Goal: Information Seeking & Learning: Learn about a topic

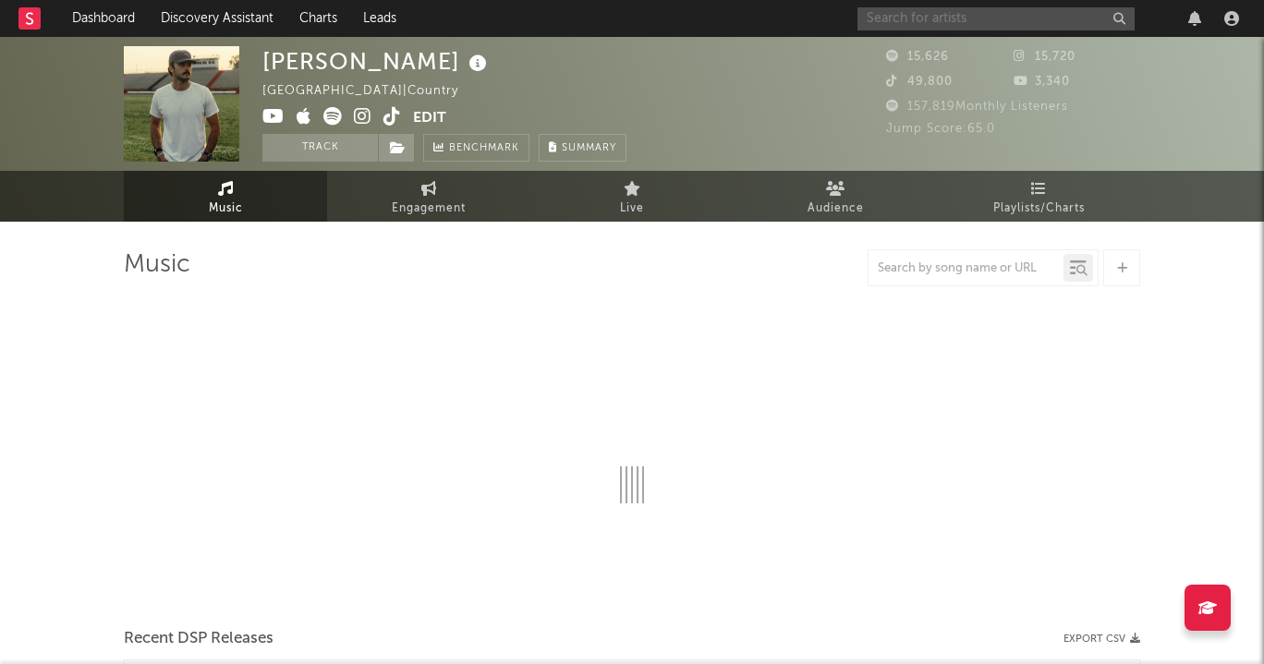
click at [1026, 11] on input "text" at bounding box center [995, 18] width 277 height 23
select select "6m"
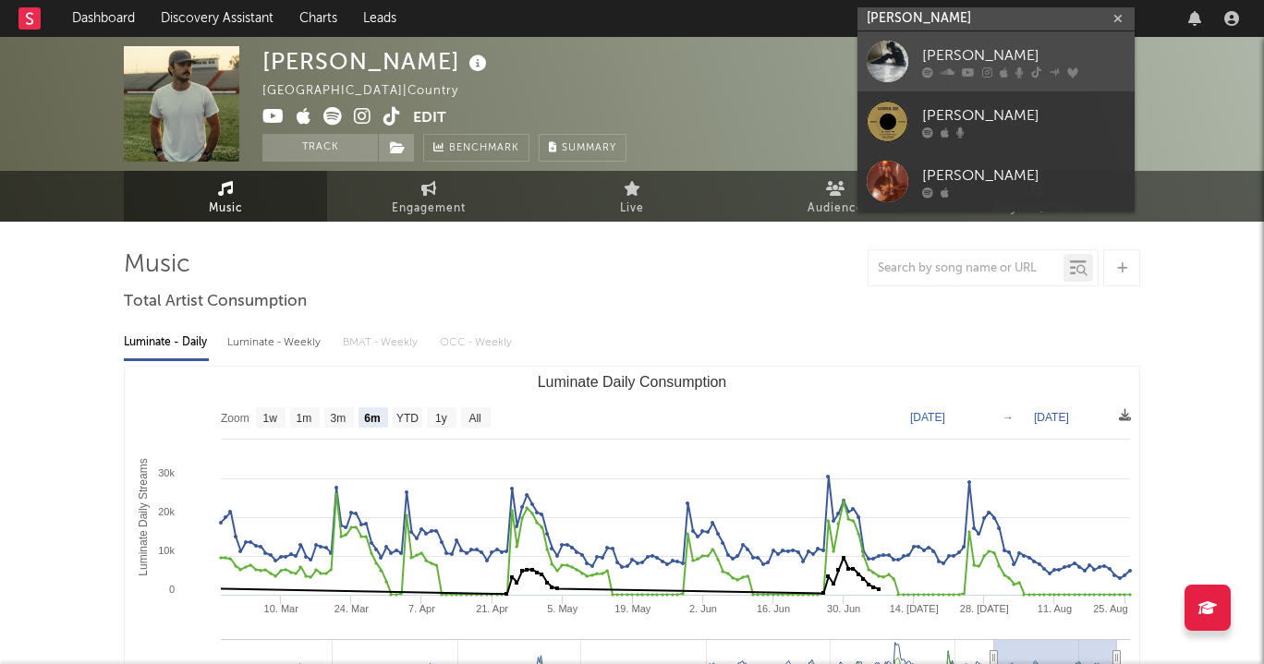
type input "[PERSON_NAME]"
click at [1029, 47] on div "[PERSON_NAME]" at bounding box center [1023, 55] width 203 height 22
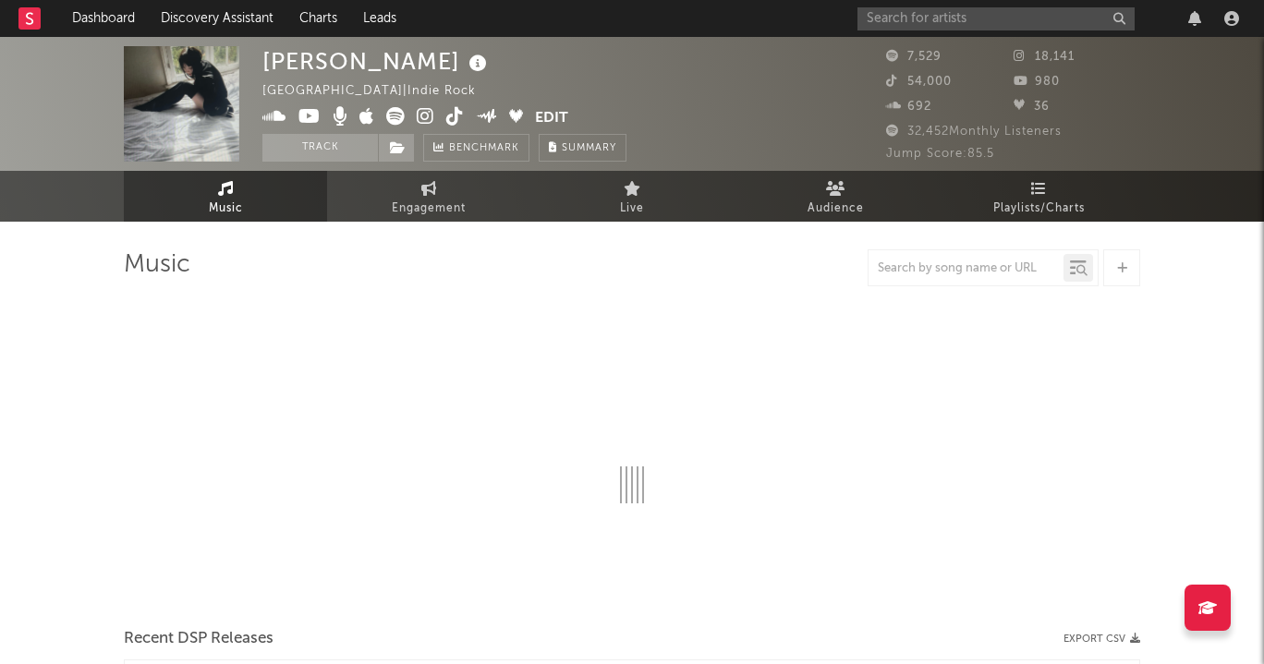
select select "1w"
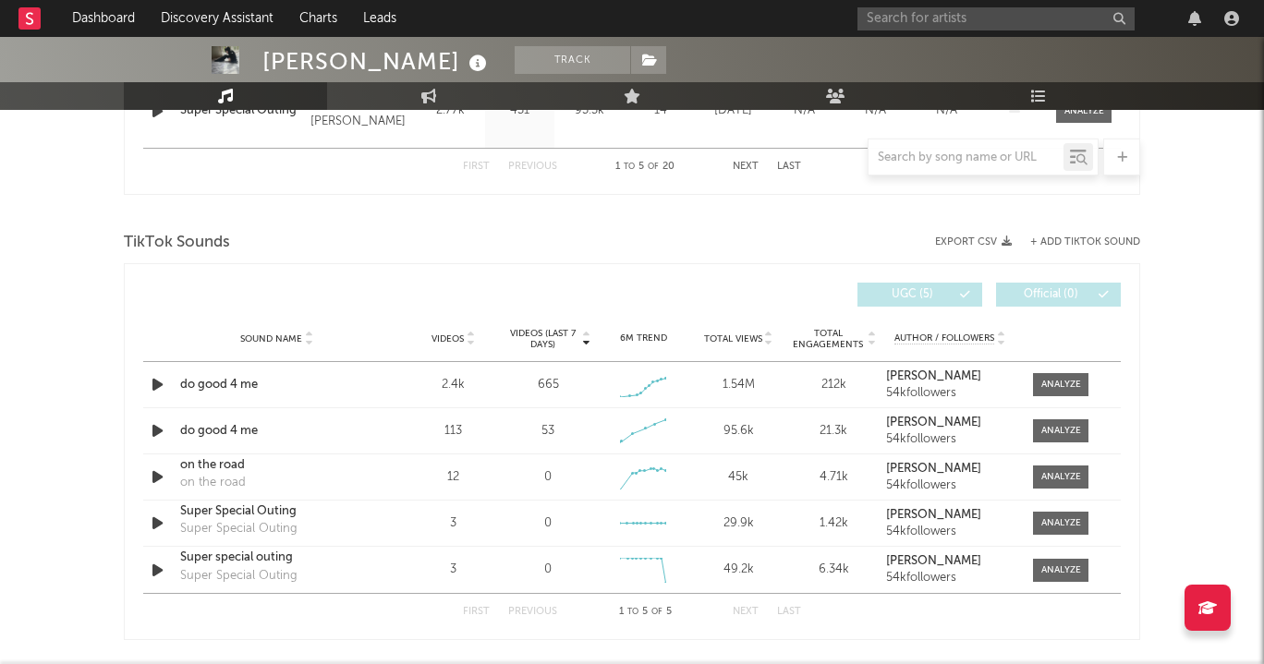
scroll to position [1145, 0]
click at [1071, 388] on div at bounding box center [1061, 384] width 40 height 14
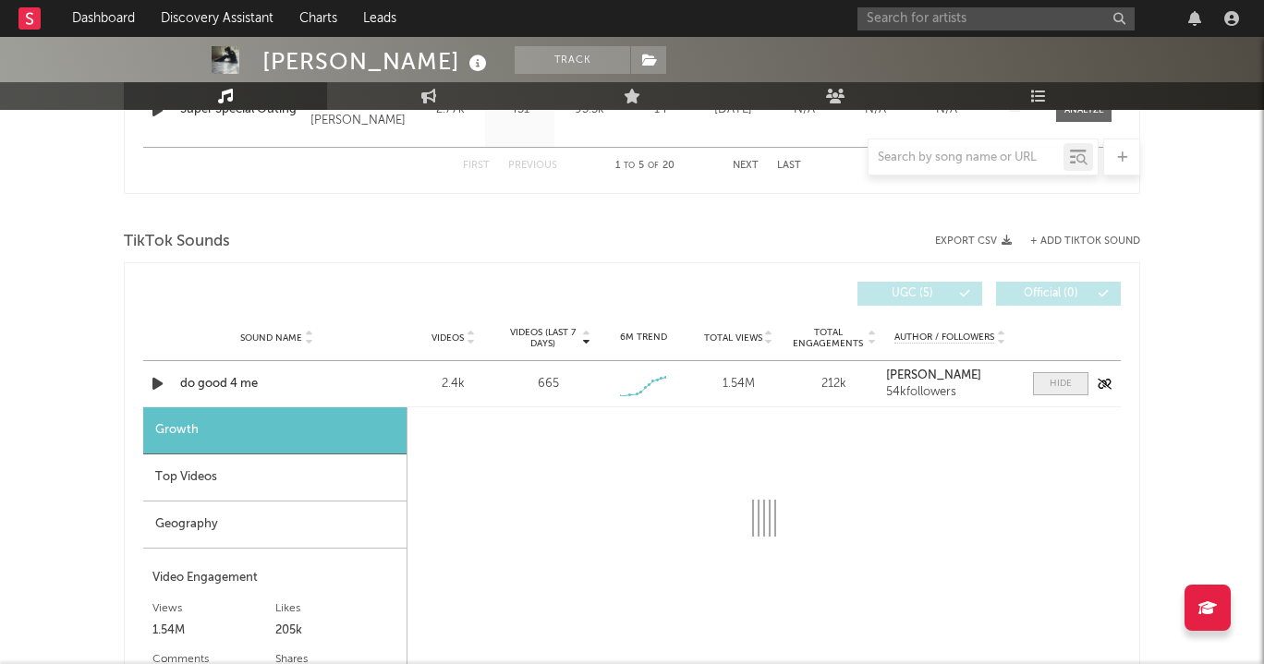
select select "1w"
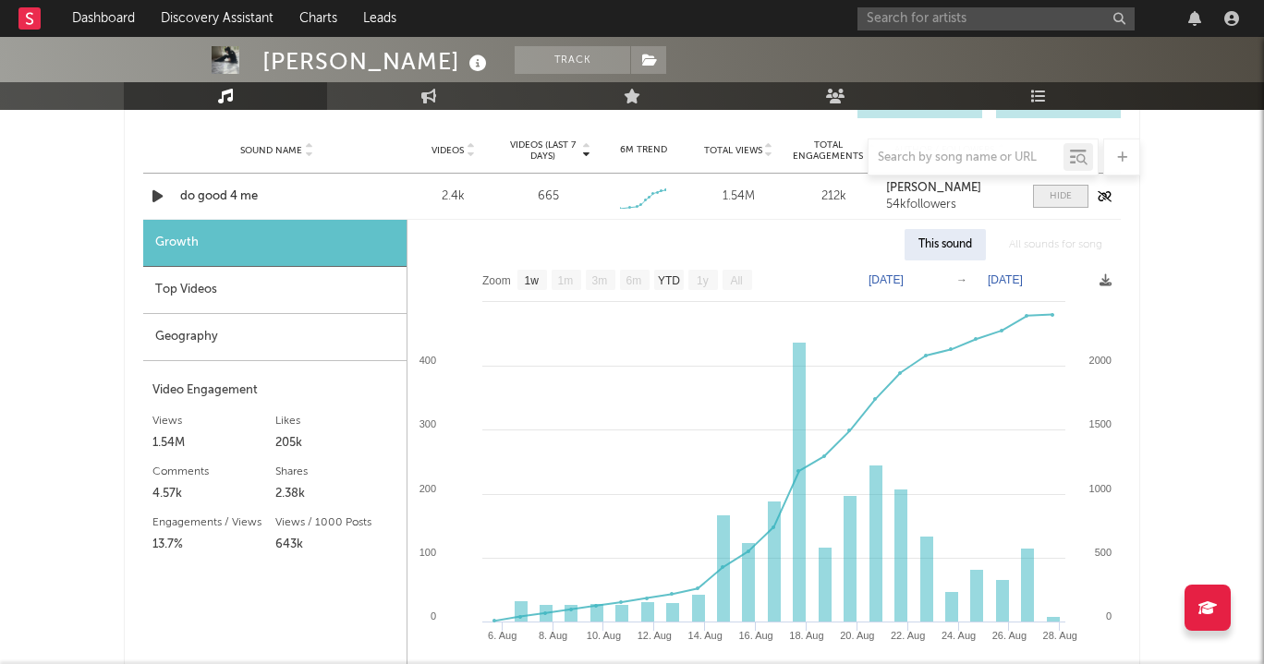
scroll to position [1334, 0]
click at [209, 205] on div "Sound Name do good 4 me Videos 2.4k Videos (last 7 days) 665 Weekly Growth % - …" at bounding box center [631, 195] width 977 height 45
click at [170, 249] on div "Growth" at bounding box center [274, 242] width 263 height 47
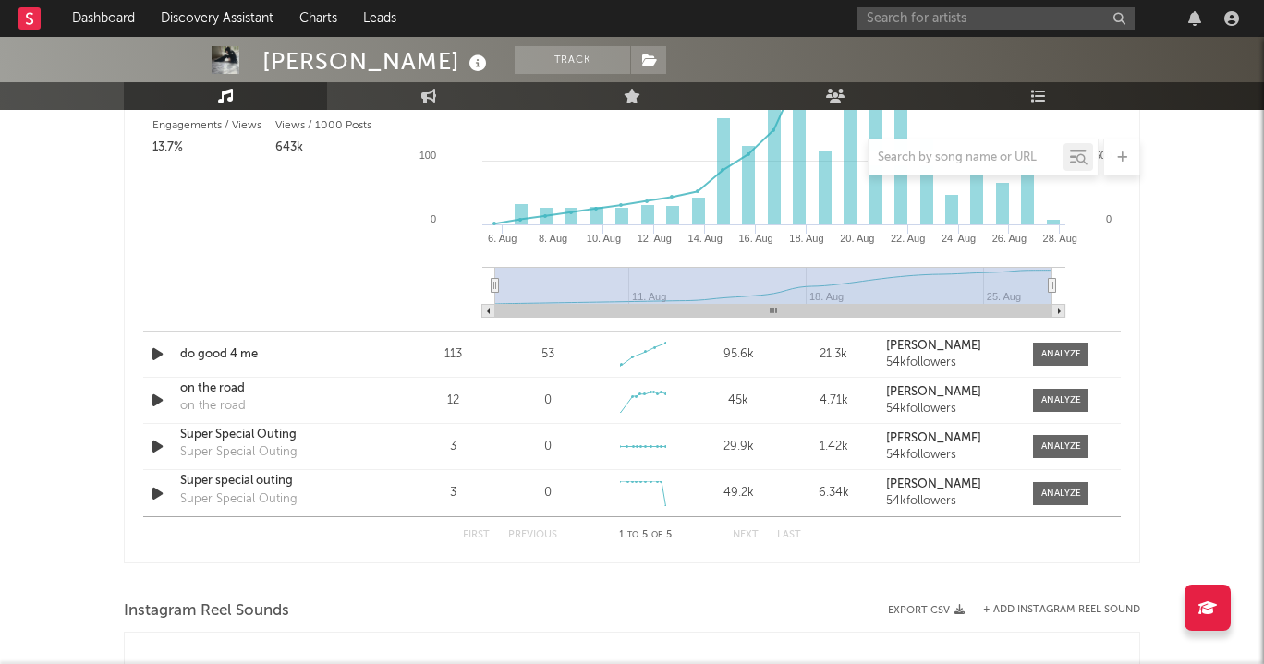
scroll to position [1752, 0]
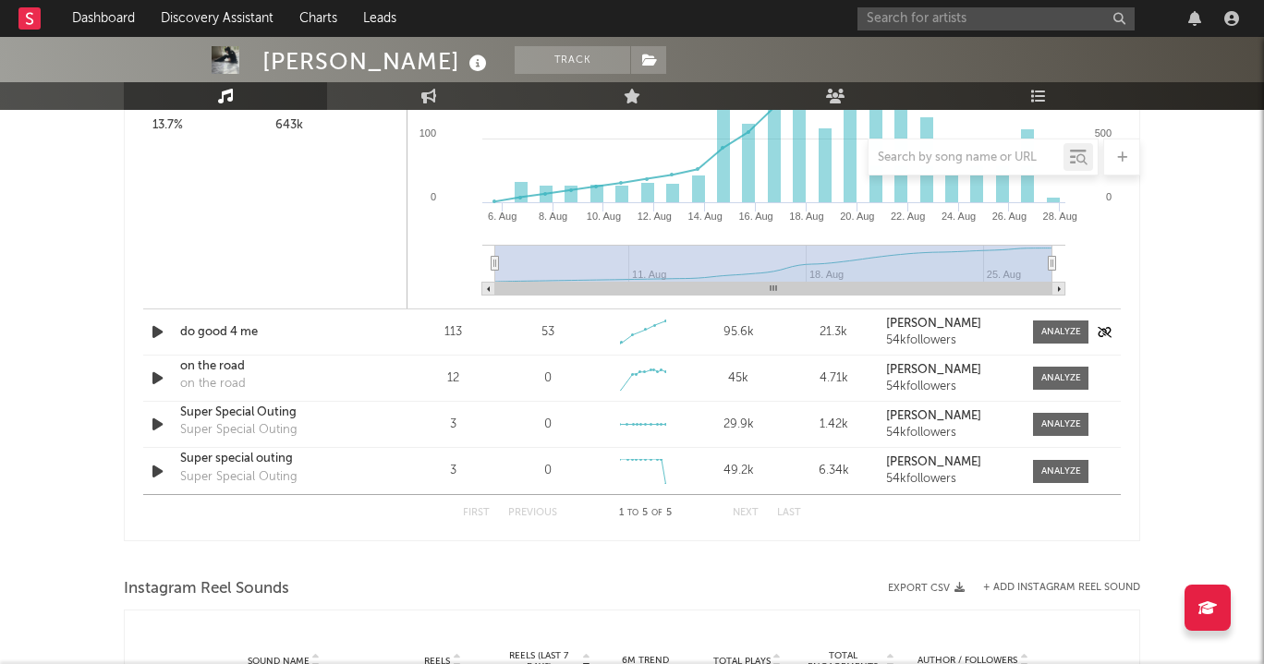
click at [235, 326] on div "do good 4 me" at bounding box center [276, 332] width 193 height 18
click at [1067, 327] on div at bounding box center [1061, 332] width 40 height 14
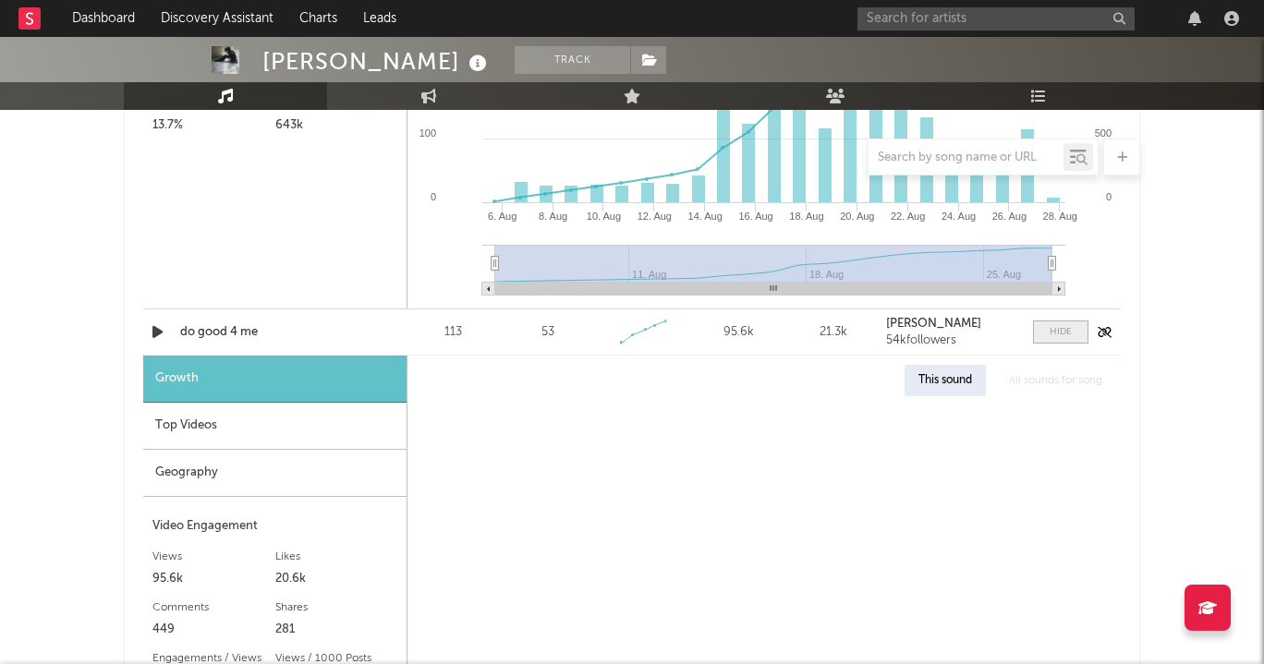
select select "1w"
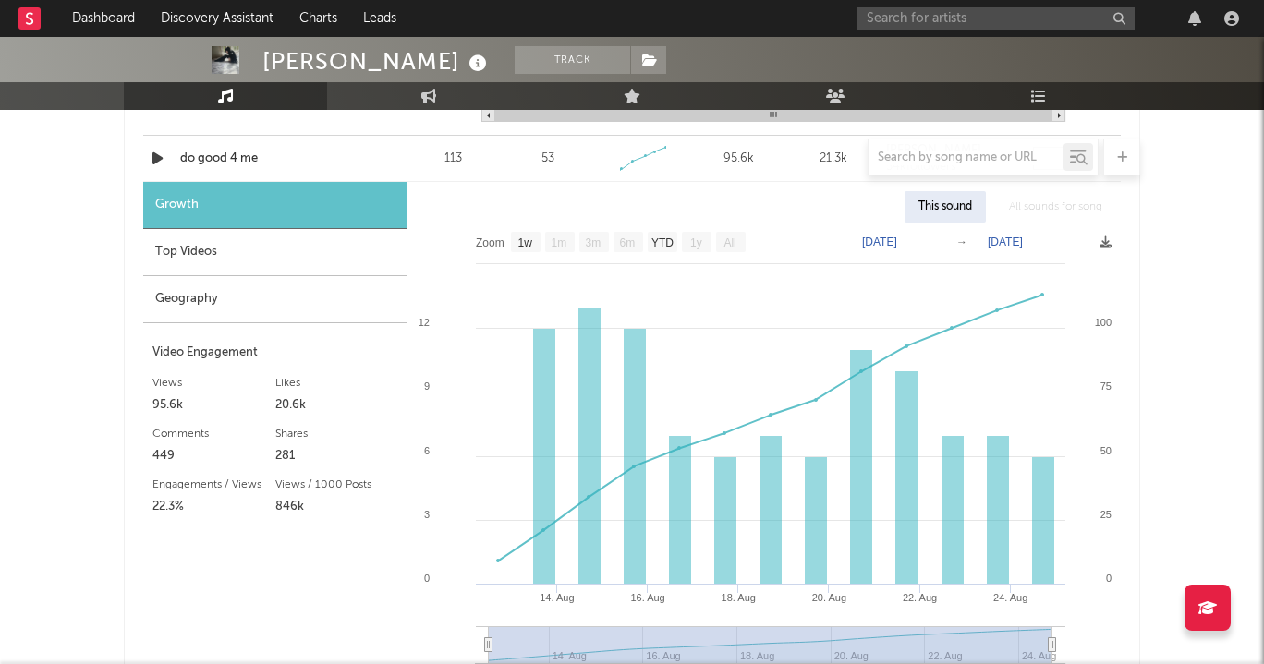
scroll to position [1927, 0]
click at [939, 213] on div "This sound" at bounding box center [944, 205] width 81 height 31
click at [231, 154] on div at bounding box center [632, 157] width 1016 height 37
click at [254, 207] on div "Growth" at bounding box center [274, 204] width 263 height 47
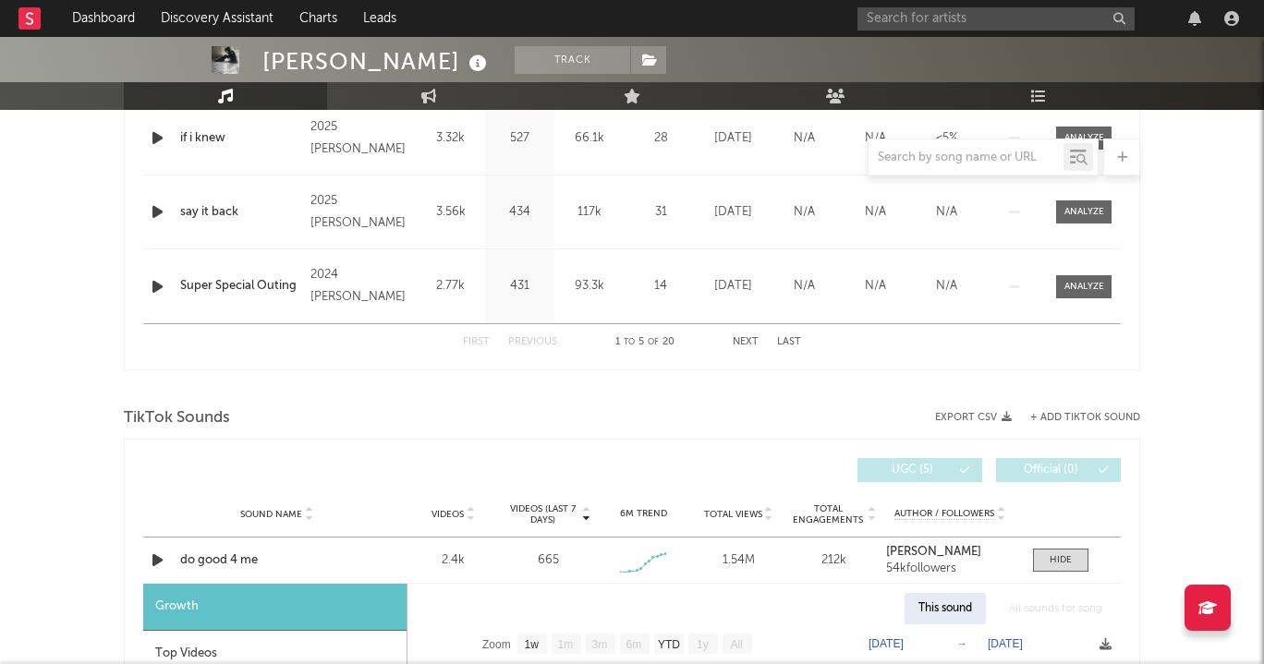
scroll to position [990, 0]
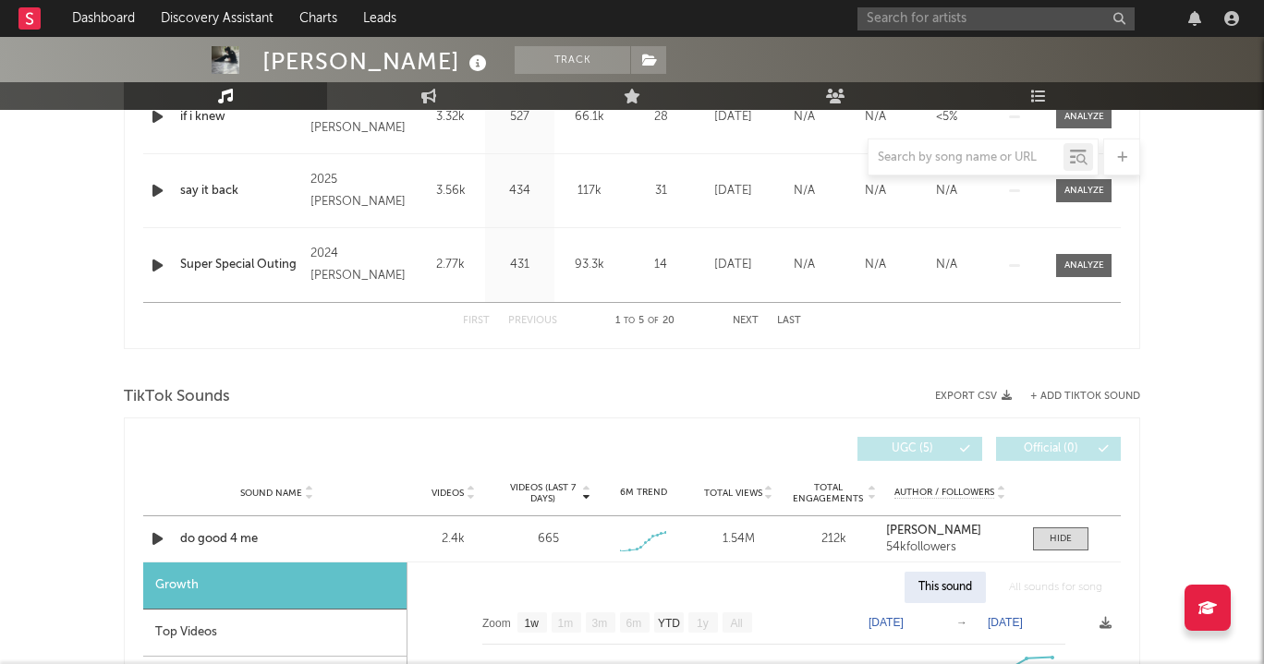
click at [168, 402] on span "TikTok Sounds" at bounding box center [177, 397] width 106 height 22
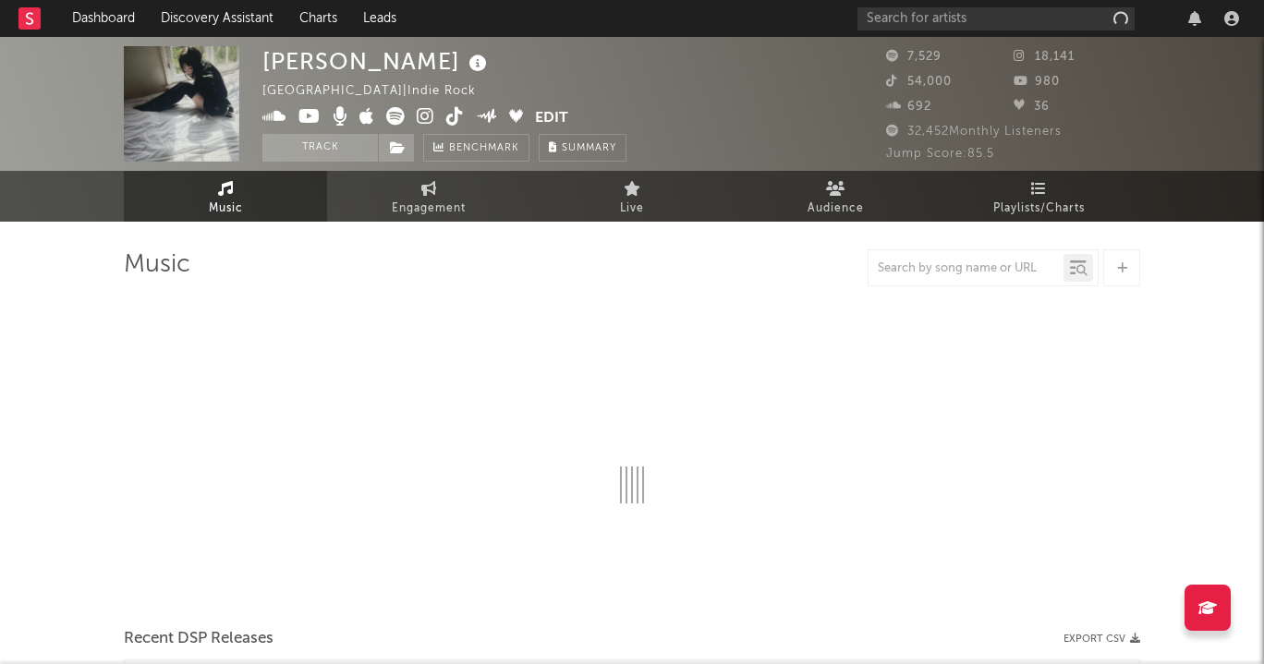
select select "1w"
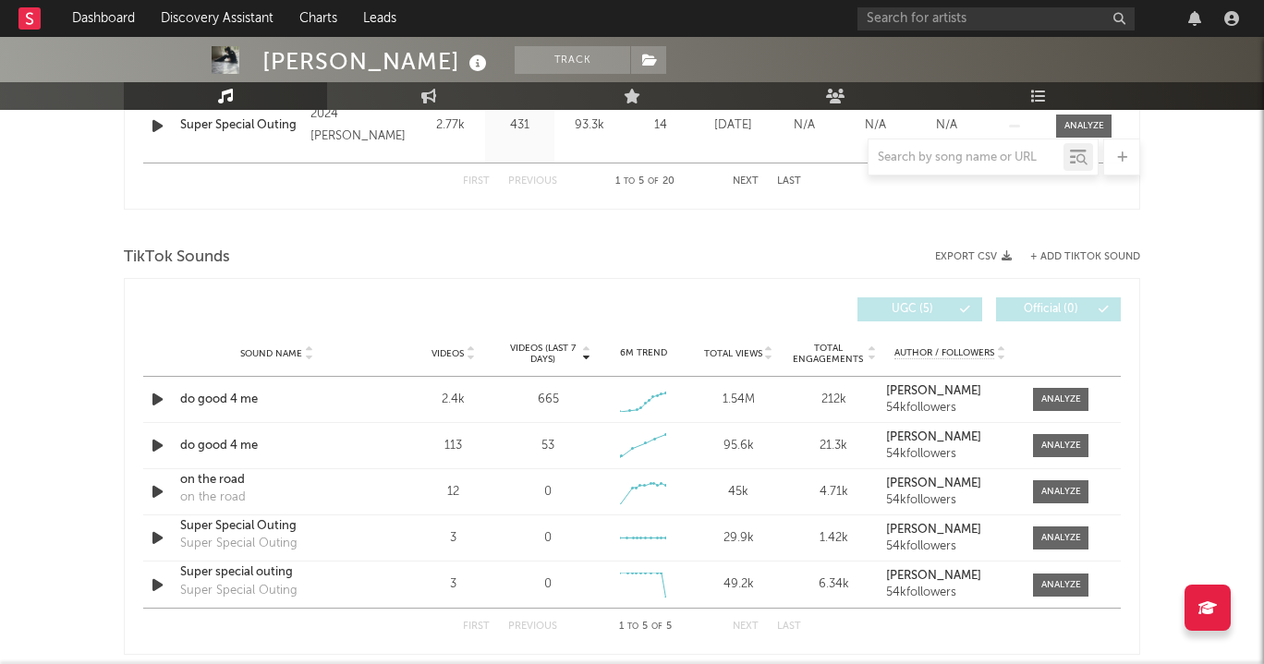
scroll to position [1132, 0]
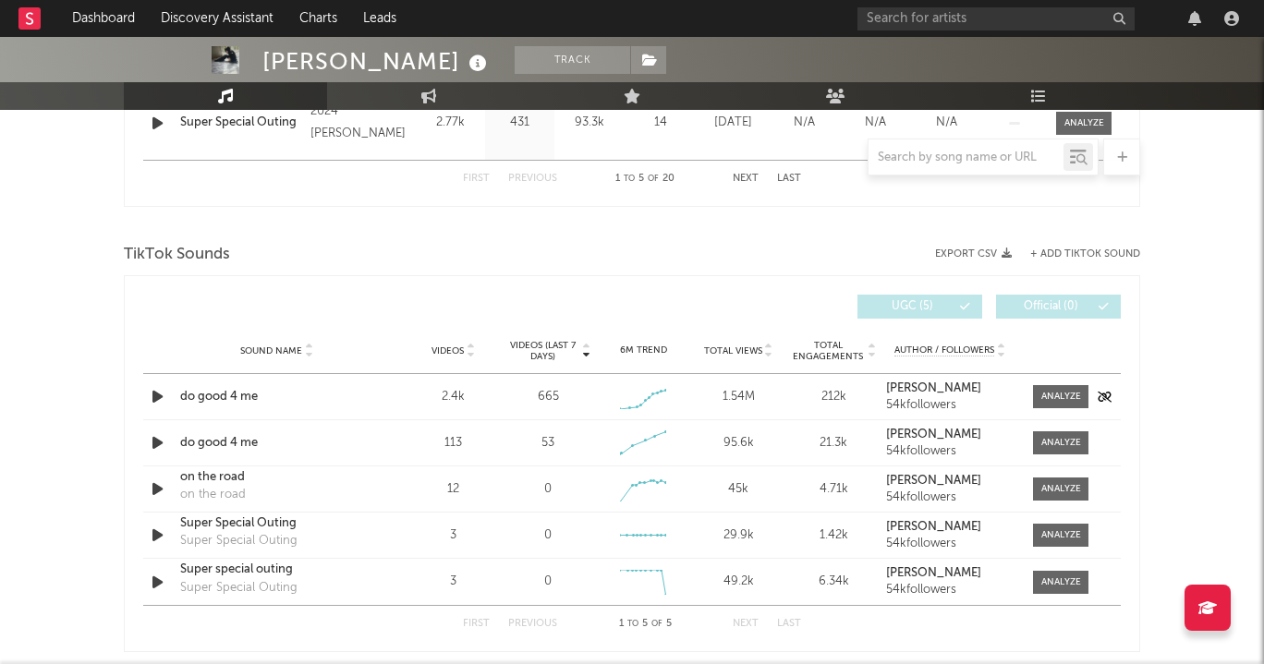
click at [222, 391] on div "do good 4 me" at bounding box center [276, 397] width 193 height 18
